Goal: Task Accomplishment & Management: Use online tool/utility

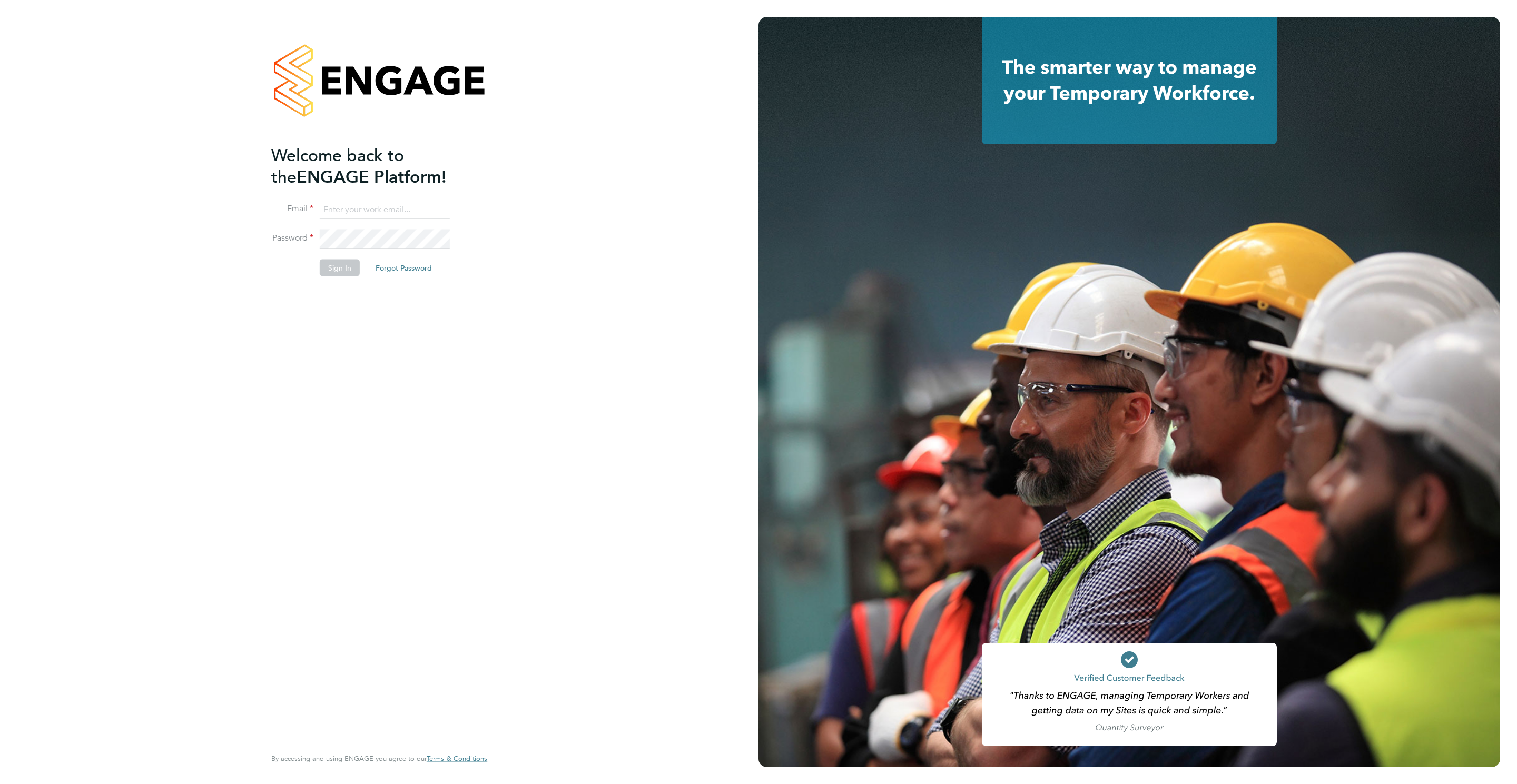
type input "rebecca.cahill@randstadcpe.com"
click at [334, 273] on button "Sign In" at bounding box center [340, 267] width 40 height 17
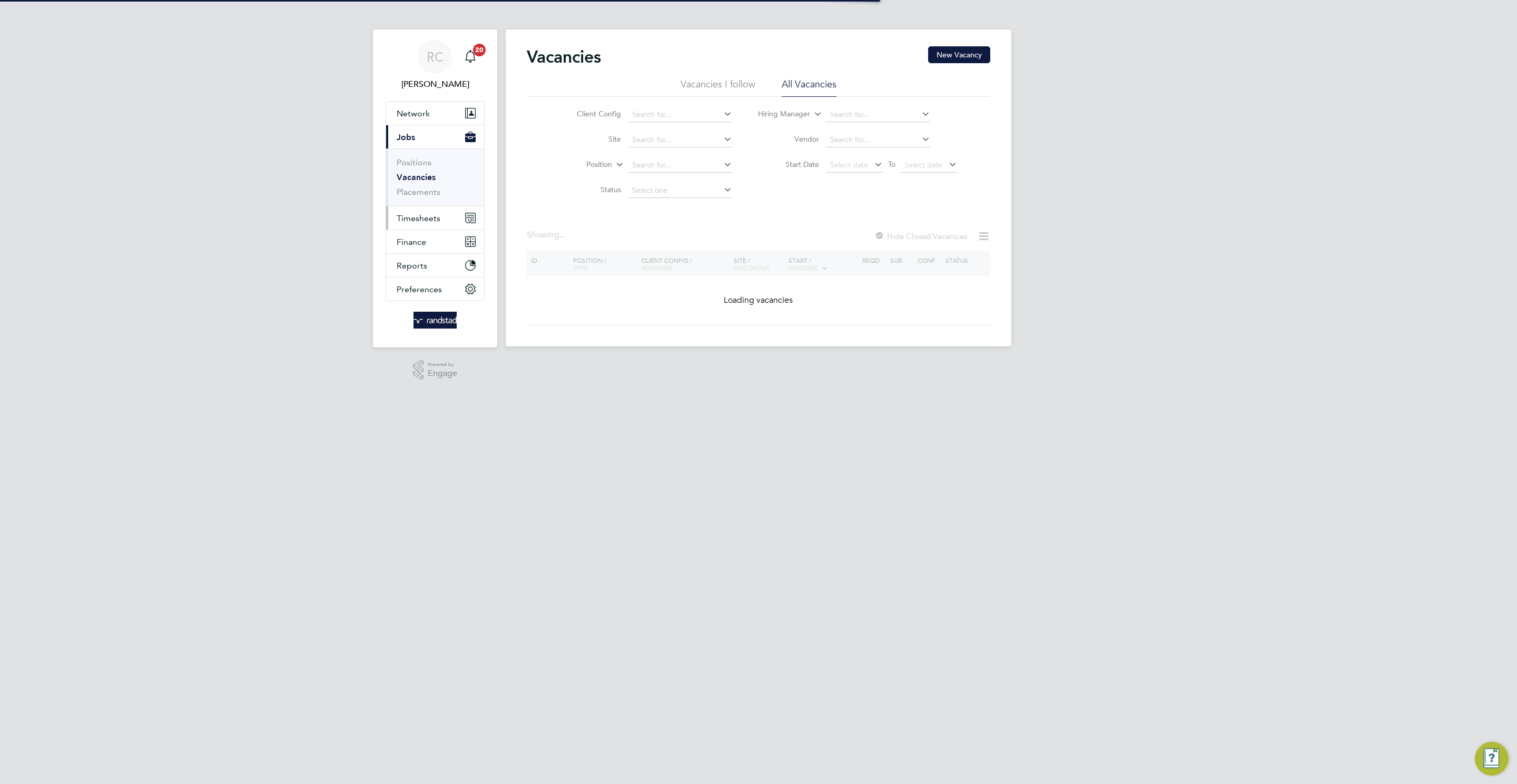
click at [450, 218] on button "Timesheets" at bounding box center [435, 218] width 98 height 23
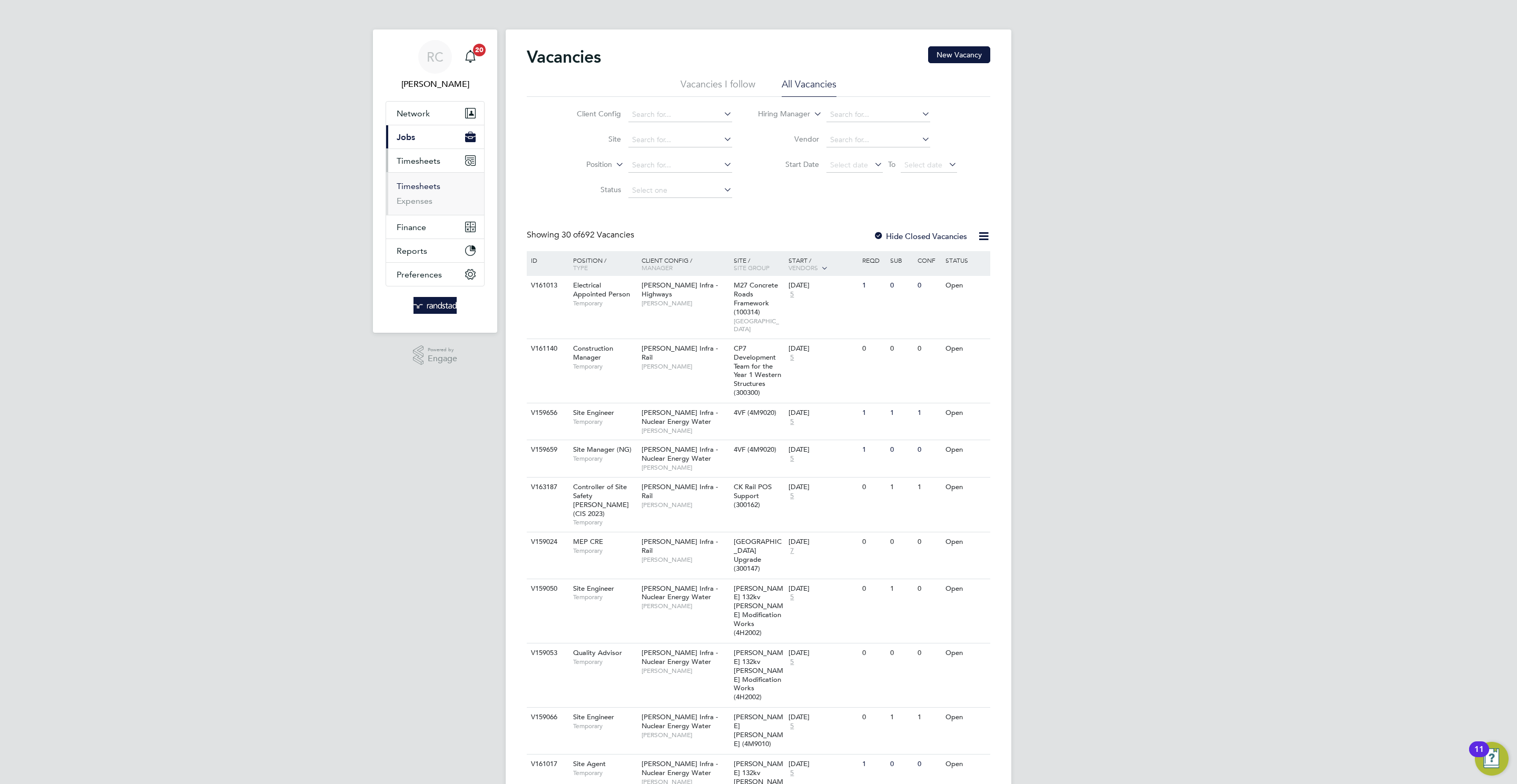
click at [431, 182] on link "Timesheets" at bounding box center [418, 186] width 44 height 10
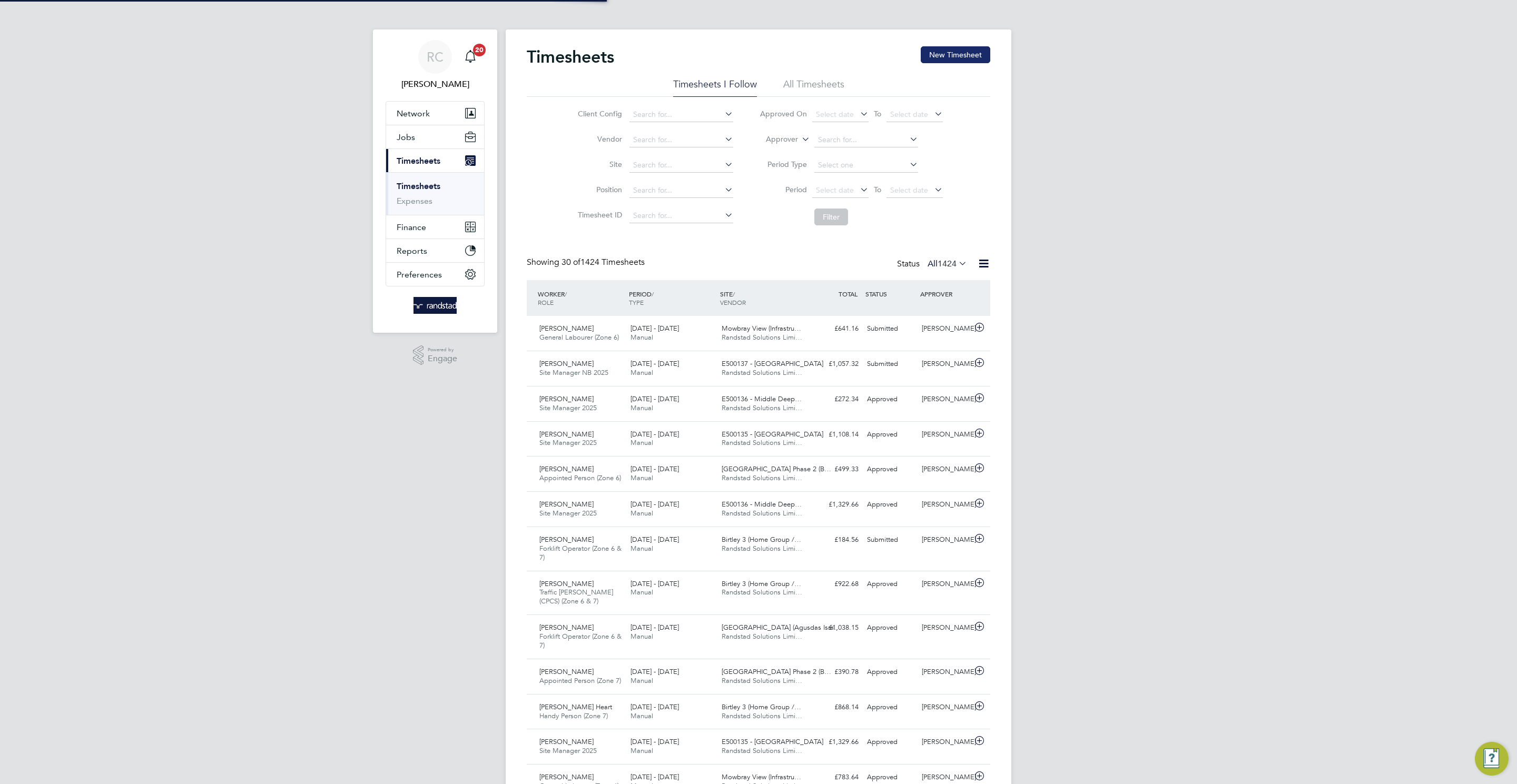
click at [981, 60] on button "New Timesheet" at bounding box center [955, 55] width 70 height 17
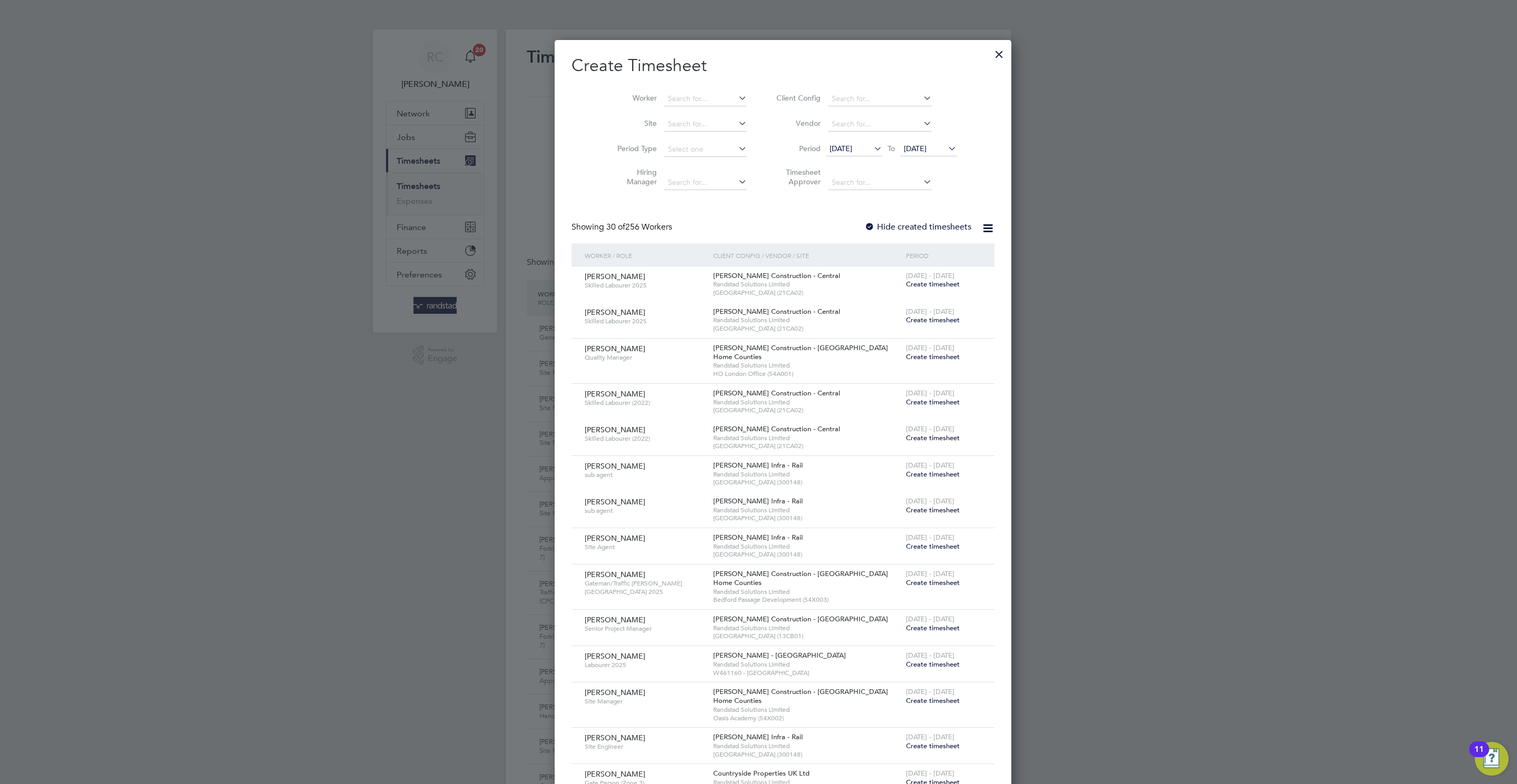
click at [639, 94] on li "Worker" at bounding box center [678, 99] width 164 height 25
click at [665, 105] on input at bounding box center [706, 99] width 83 height 15
drag, startPoint x: 660, startPoint y: 114, endPoint x: 837, endPoint y: 138, distance: 178.6
click at [674, 114] on li "[PERSON_NAME]" at bounding box center [685, 113] width 93 height 14
type input "[PERSON_NAME]"
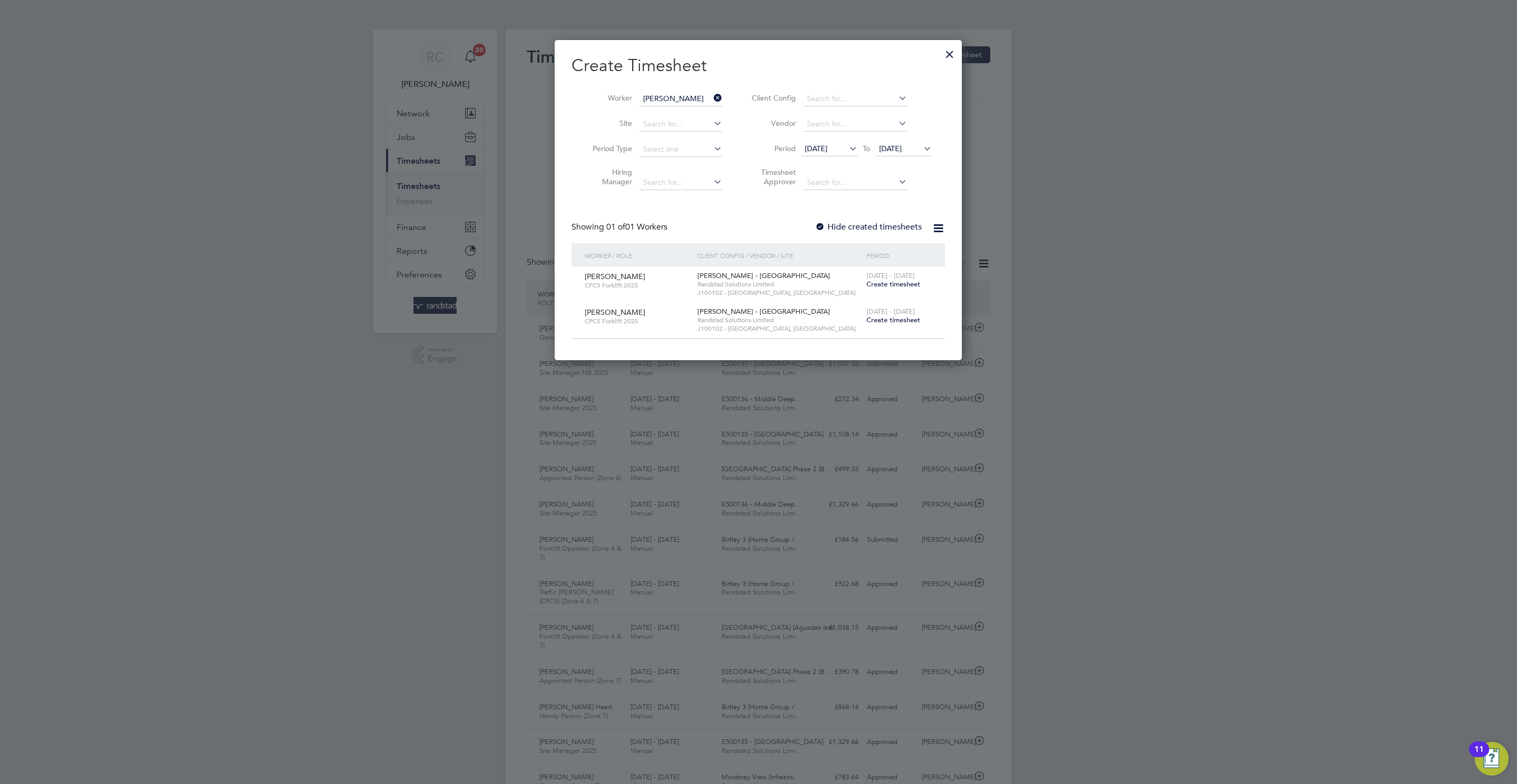
click at [832, 224] on label "Hide created timesheets" at bounding box center [868, 227] width 107 height 10
drag, startPoint x: 910, startPoint y: 294, endPoint x: 571, endPoint y: 271, distance: 339.8
click at [571, 271] on div "[PERSON_NAME] CPCS Forklift 2025 [PERSON_NAME] - [GEOGRAPHIC_DATA] Randstad Sol…" at bounding box center [758, 284] width 374 height 35
click at [784, 326] on span "J100102 - [GEOGRAPHIC_DATA], [GEOGRAPHIC_DATA]" at bounding box center [779, 328] width 164 height 8
drag, startPoint x: 942, startPoint y: 288, endPoint x: 580, endPoint y: 271, distance: 362.4
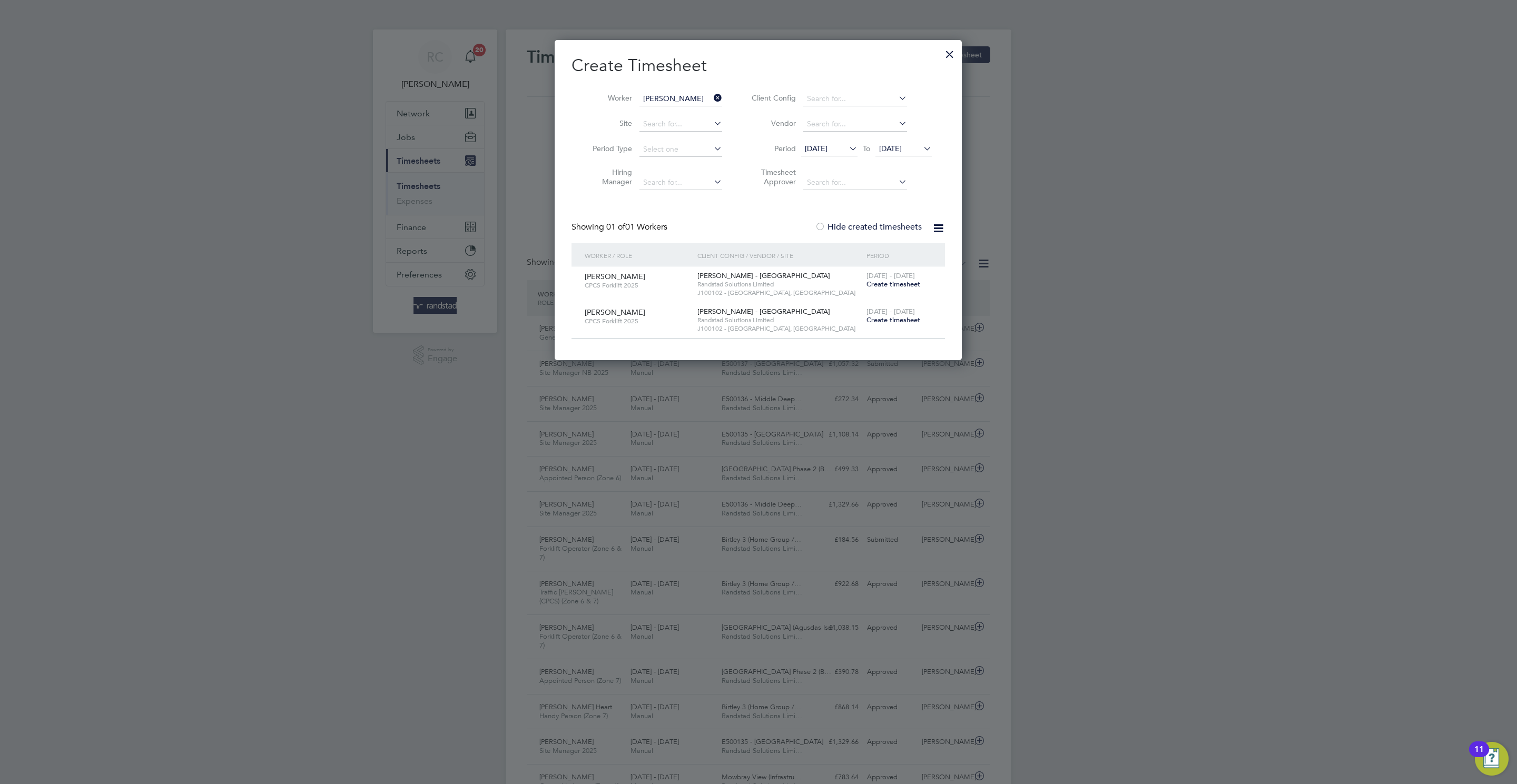
click at [580, 271] on div "[PERSON_NAME] CPCS Forklift 2025 [PERSON_NAME] - [GEOGRAPHIC_DATA] Randstad Sol…" at bounding box center [758, 284] width 374 height 35
click at [878, 289] on div "[DATE] - [DATE] Create timesheet" at bounding box center [899, 280] width 70 height 29
click at [887, 284] on span "Create timesheet" at bounding box center [893, 284] width 54 height 9
